Goal: Task Accomplishment & Management: Manage account settings

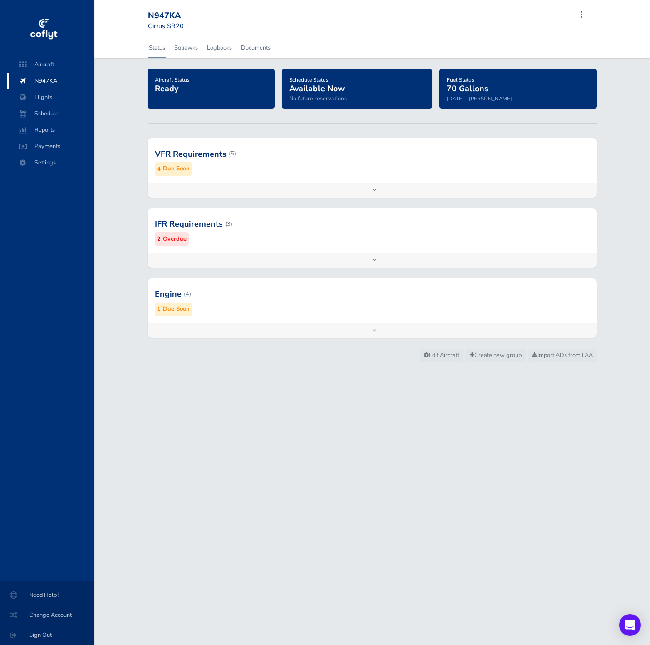
click at [250, 237] on div at bounding box center [372, 224] width 449 height 44
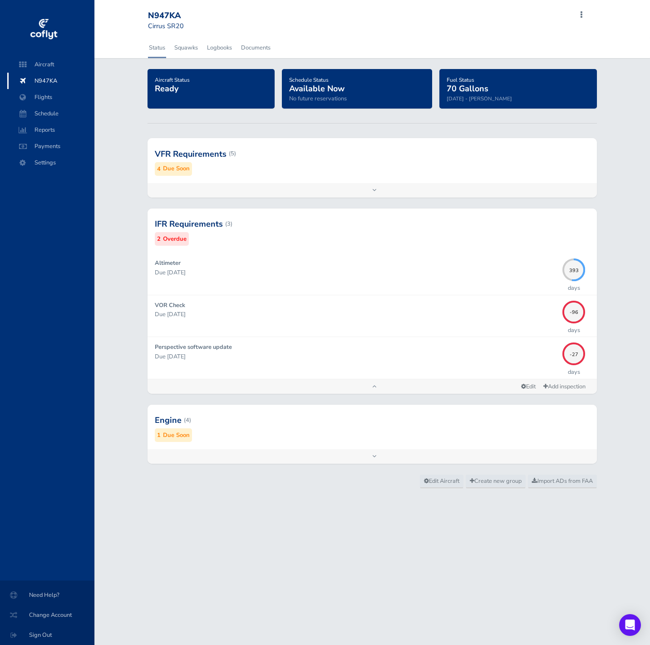
click at [303, 166] on div at bounding box center [372, 153] width 449 height 44
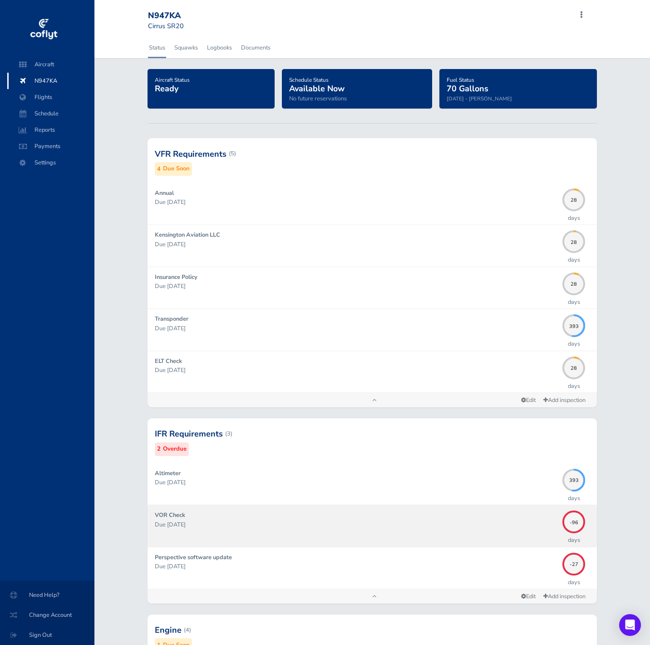
scroll to position [85, 0]
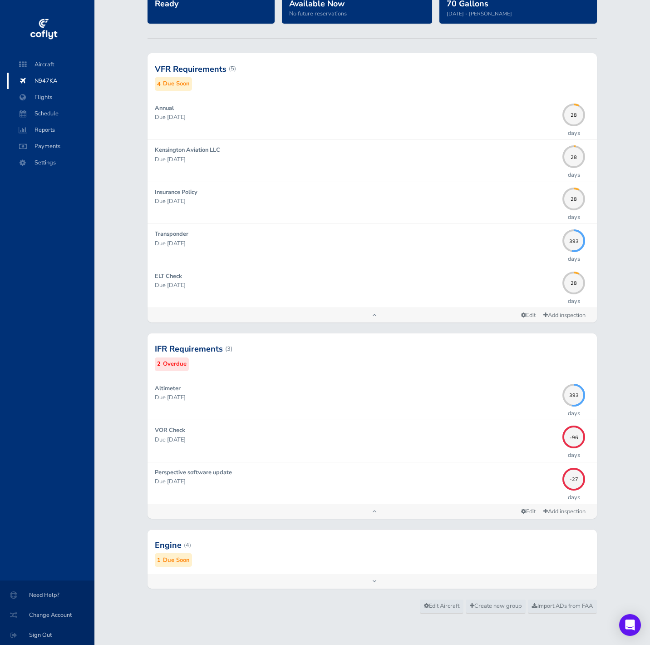
click at [346, 552] on div at bounding box center [372, 545] width 449 height 44
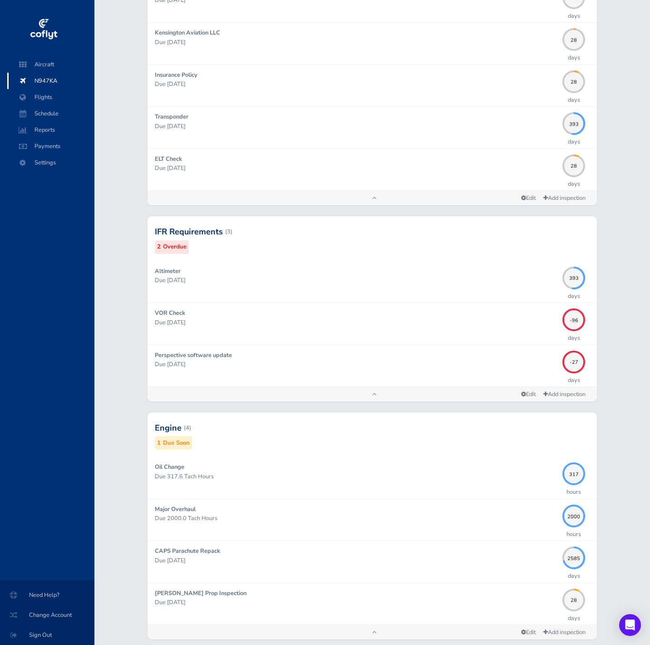
scroll to position [223, 0]
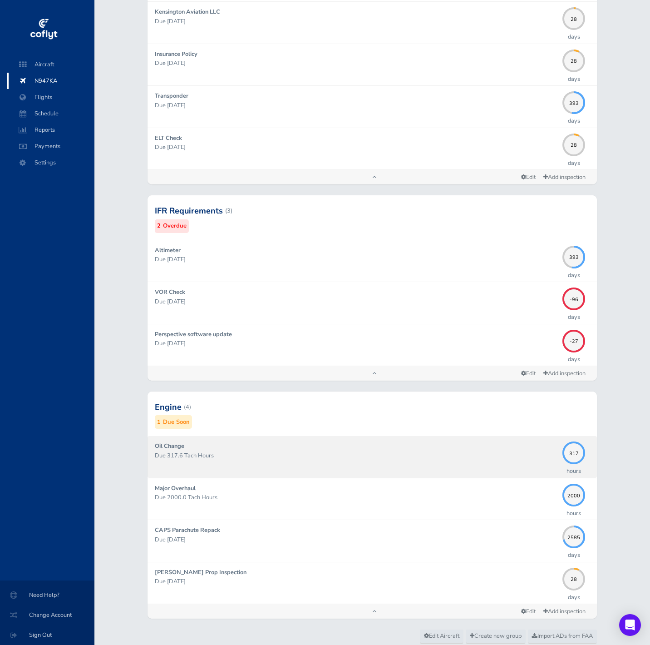
click at [496, 445] on div "Oil Change Due 317.6 Tach Hours" at bounding box center [356, 456] width 403 height 30
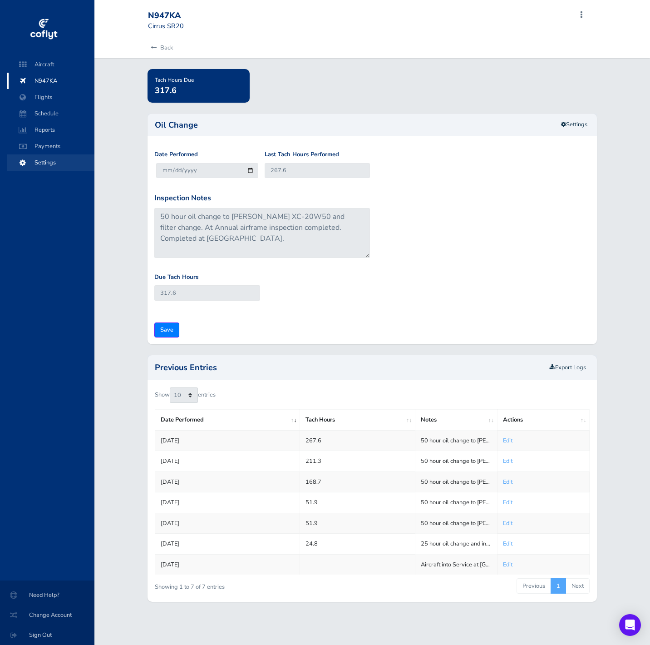
click at [58, 162] on span "Settings" at bounding box center [50, 162] width 69 height 16
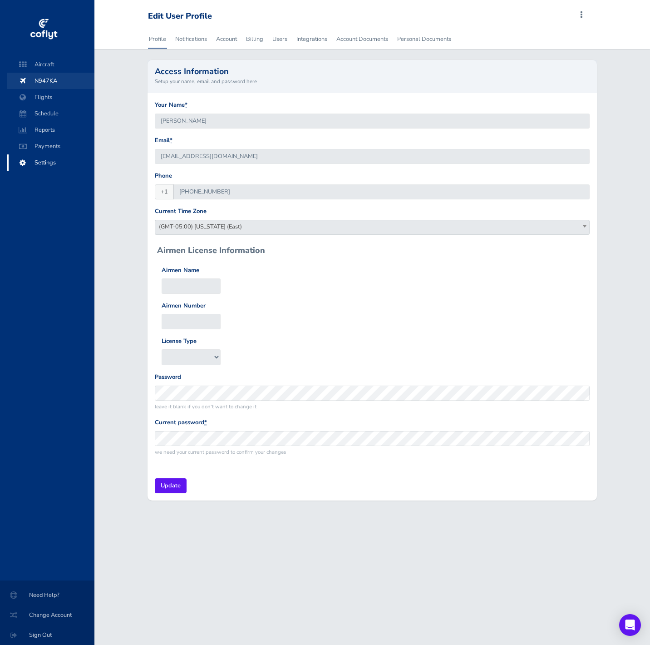
click at [54, 77] on span "N947KA" at bounding box center [50, 81] width 69 height 16
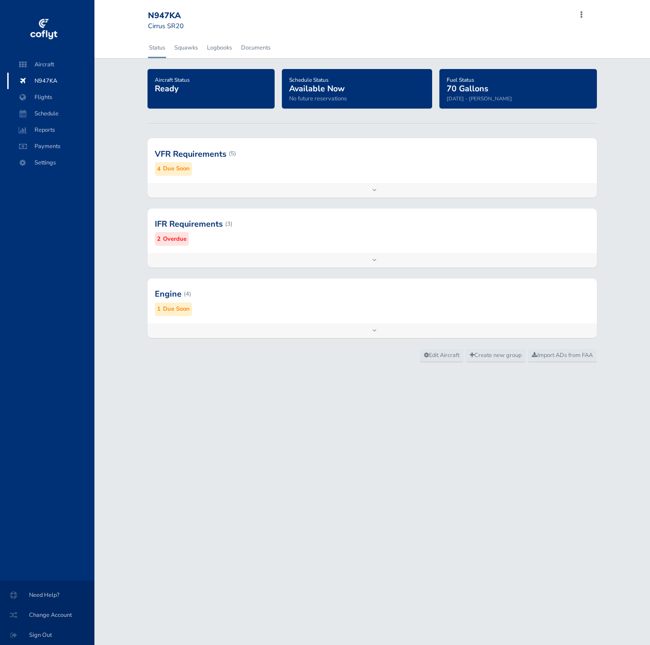
click at [61, 97] on span "Flights" at bounding box center [50, 97] width 69 height 16
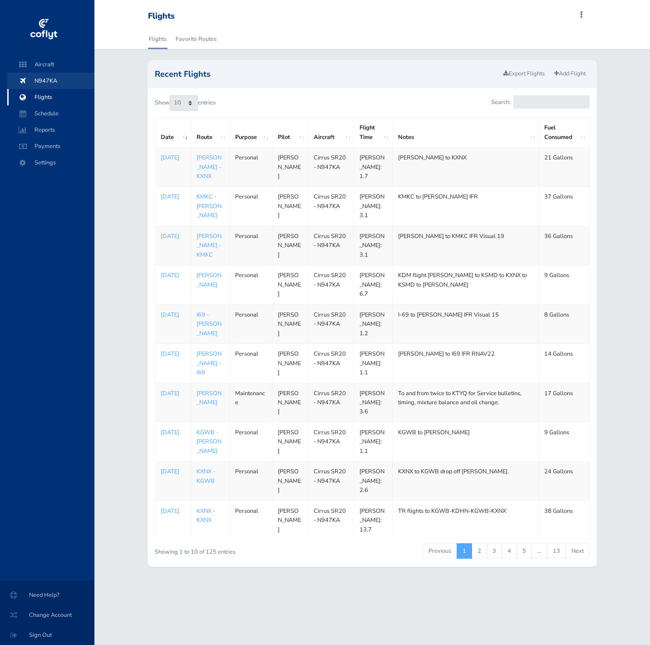
click at [64, 82] on span "N947KA" at bounding box center [50, 81] width 69 height 16
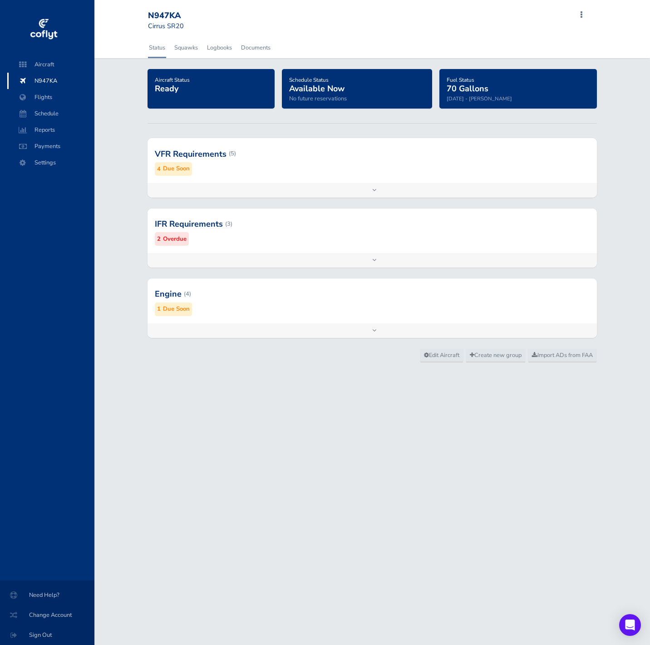
click at [249, 155] on div at bounding box center [372, 153] width 449 height 44
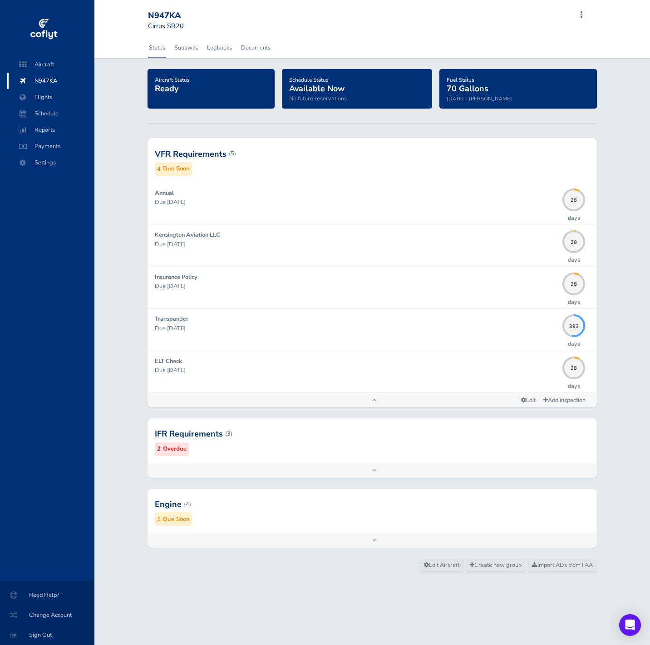
click at [288, 448] on div at bounding box center [372, 433] width 449 height 44
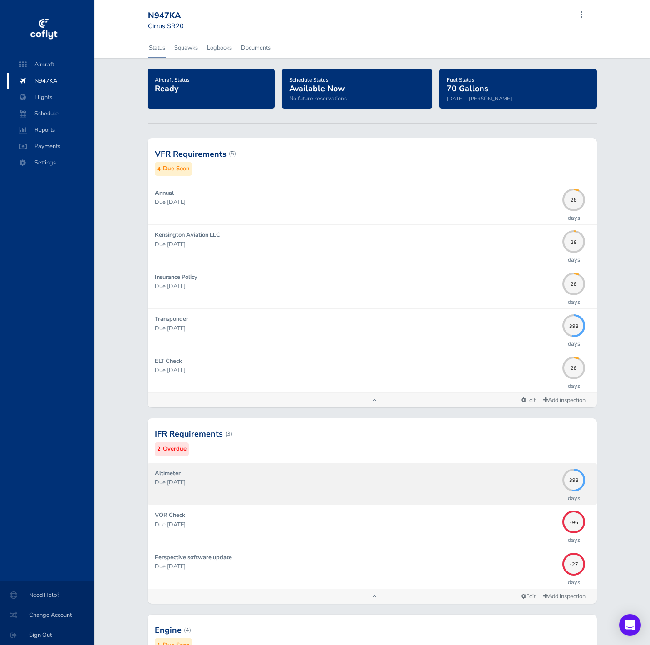
scroll to position [85, 0]
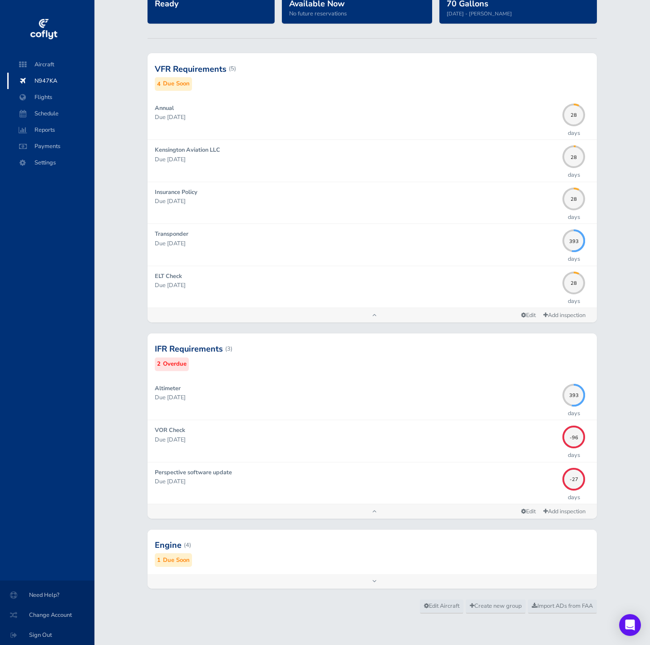
click at [306, 567] on div at bounding box center [372, 545] width 449 height 44
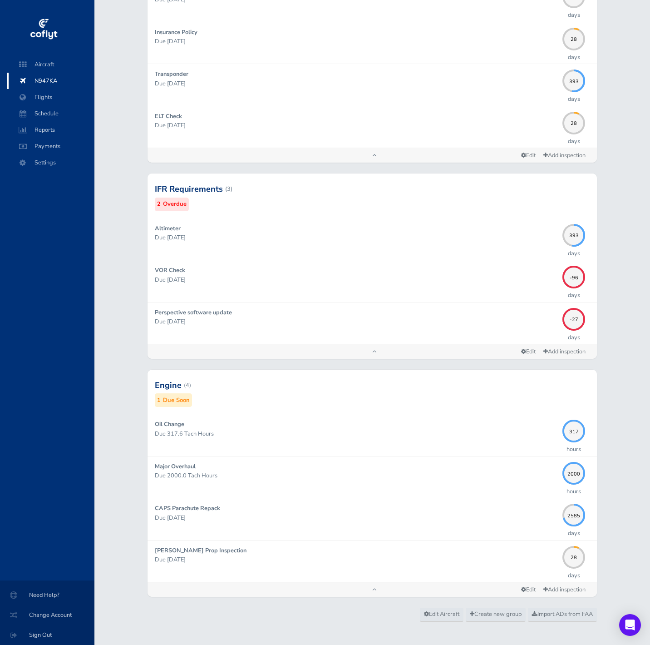
scroll to position [246, 0]
click at [41, 163] on span "Settings" at bounding box center [50, 162] width 69 height 16
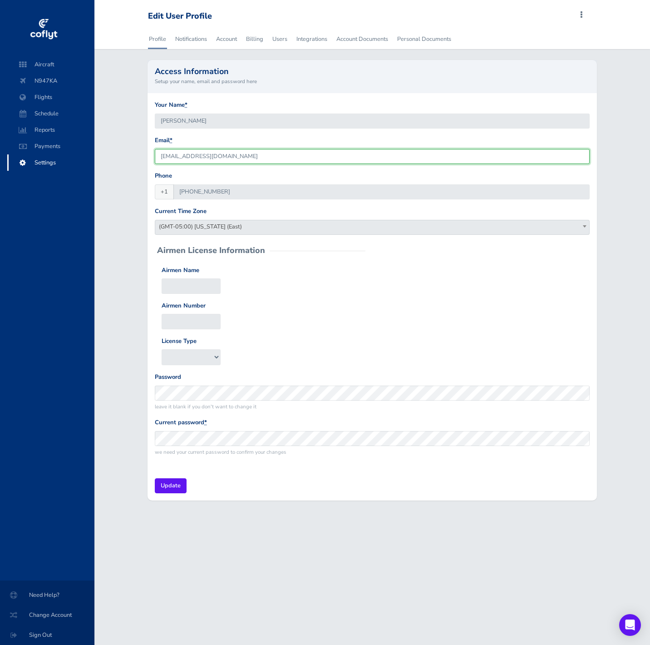
click at [236, 153] on input "[EMAIL_ADDRESS][DOMAIN_NAME]" at bounding box center [372, 156] width 435 height 15
